Goal: Task Accomplishment & Management: Use online tool/utility

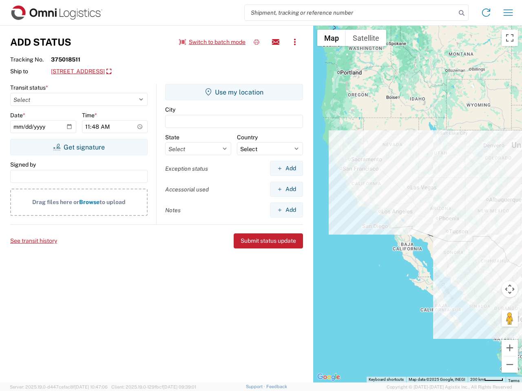
click at [350, 13] on input "search" at bounding box center [350, 12] width 211 height 15
click at [461, 13] on icon at bounding box center [461, 12] width 11 height 11
click at [486, 13] on icon at bounding box center [485, 12] width 13 height 13
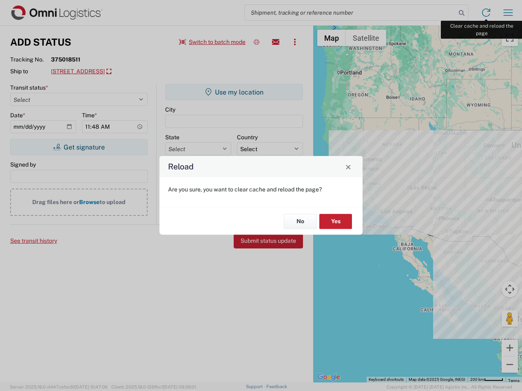
click at [508, 13] on div "Reload Are you sure, you want to clear cache and reload the page? No Yes" at bounding box center [261, 195] width 522 height 391
click at [212, 42] on div "Reload Are you sure, you want to clear cache and reload the page? No Yes" at bounding box center [261, 195] width 522 height 391
click at [256, 42] on div "Reload Are you sure, you want to clear cache and reload the page? No Yes" at bounding box center [261, 195] width 522 height 391
click at [275, 42] on div "Reload Are you sure, you want to clear cache and reload the page? No Yes" at bounding box center [261, 195] width 522 height 391
click at [295, 42] on div "Reload Are you sure, you want to clear cache and reload the page? No Yes" at bounding box center [261, 195] width 522 height 391
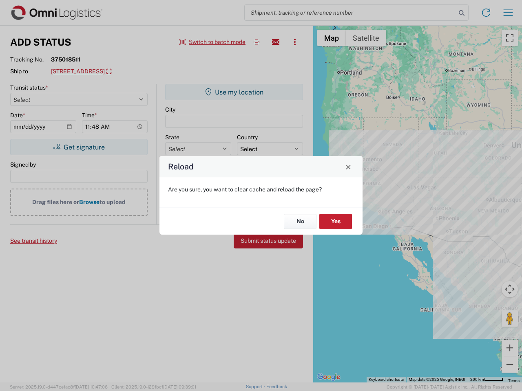
click at [110, 72] on div "Reload Are you sure, you want to clear cache and reload the page? No Yes" at bounding box center [261, 195] width 522 height 391
click at [79, 147] on div "Reload Are you sure, you want to clear cache and reload the page? No Yes" at bounding box center [261, 195] width 522 height 391
